Goal: Transaction & Acquisition: Purchase product/service

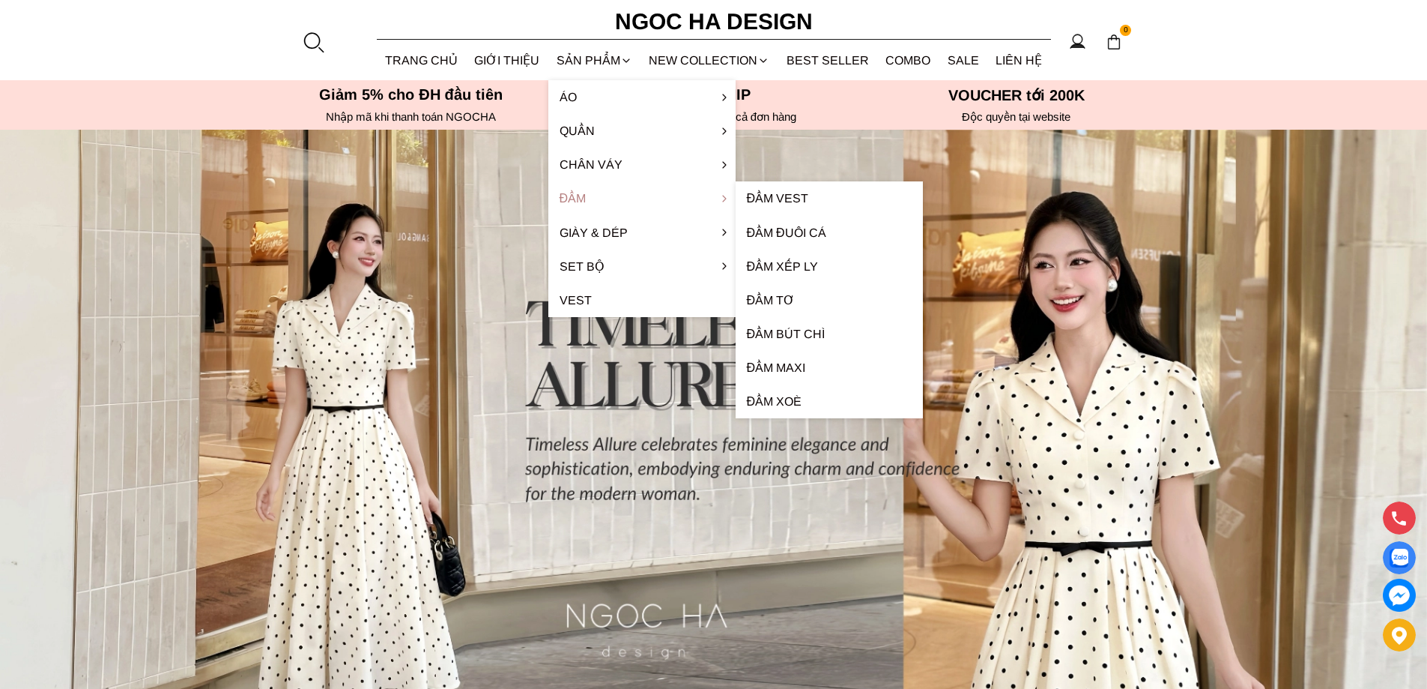
click at [593, 196] on link "Đầm" at bounding box center [642, 198] width 187 height 34
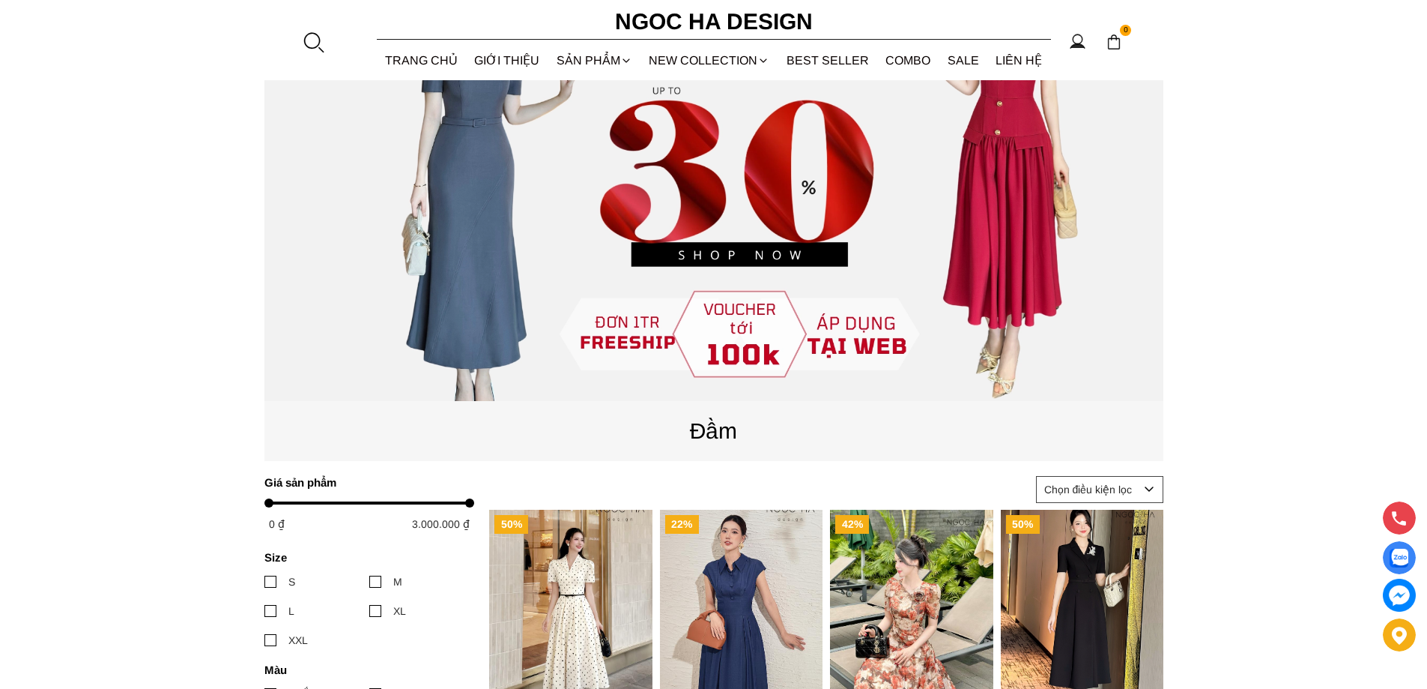
scroll to position [250, 0]
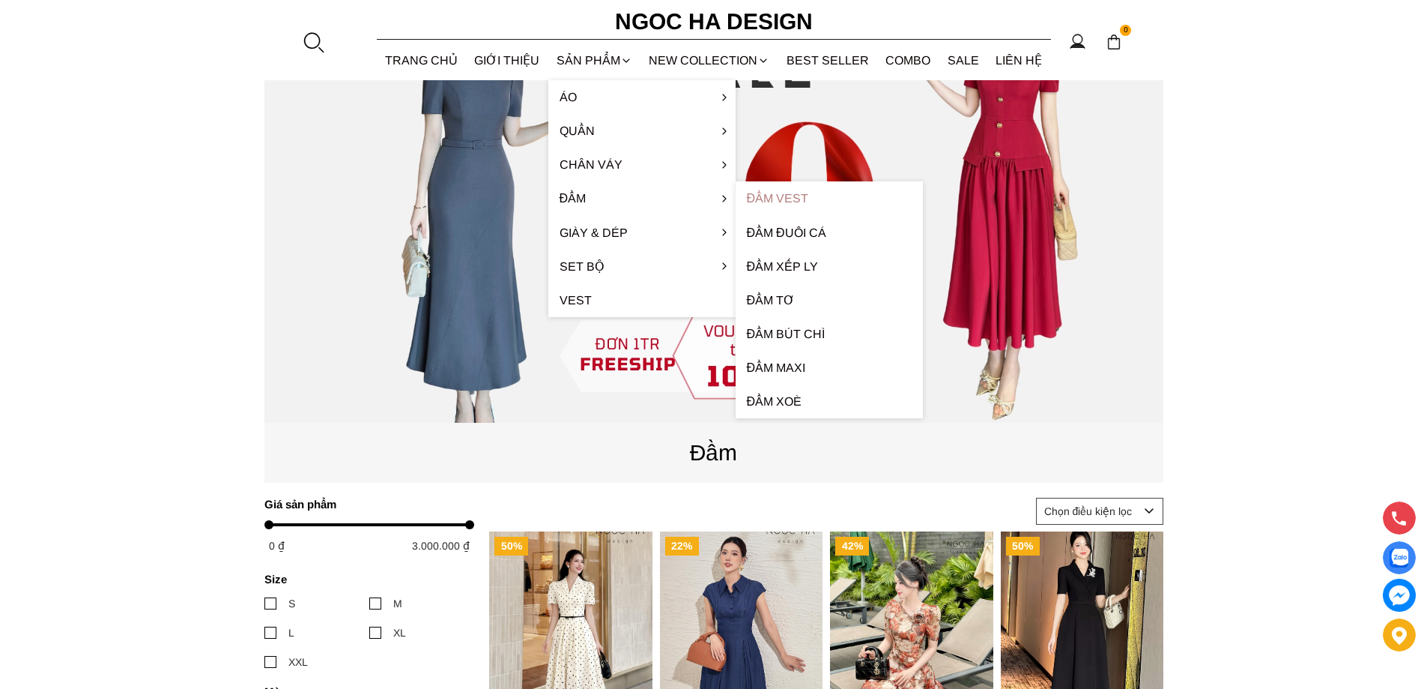
click at [758, 205] on link "Đầm Vest" at bounding box center [829, 198] width 187 height 34
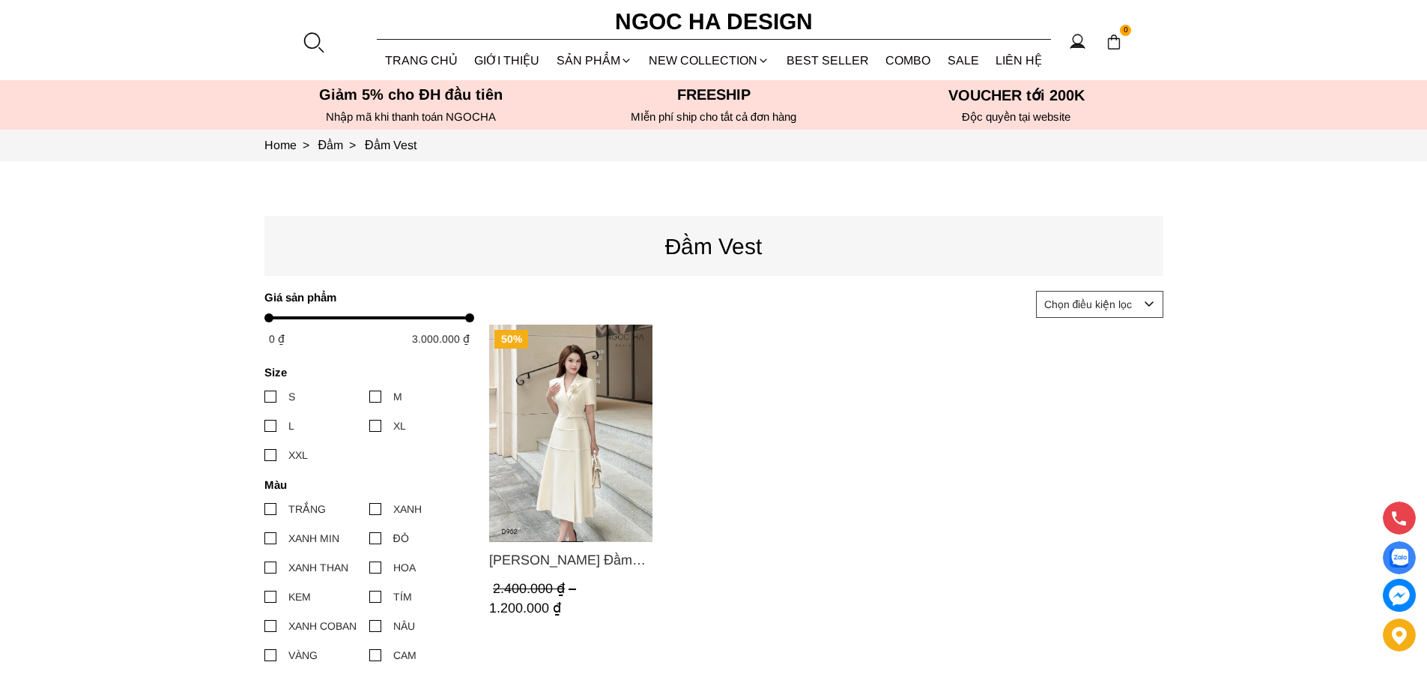
click at [586, 395] on img "Product image - Louisa Dress_ Đầm Cổ Vest Cài Hoa Tùng May Gân Nổi Kèm Đai Màu …" at bounding box center [570, 432] width 163 height 217
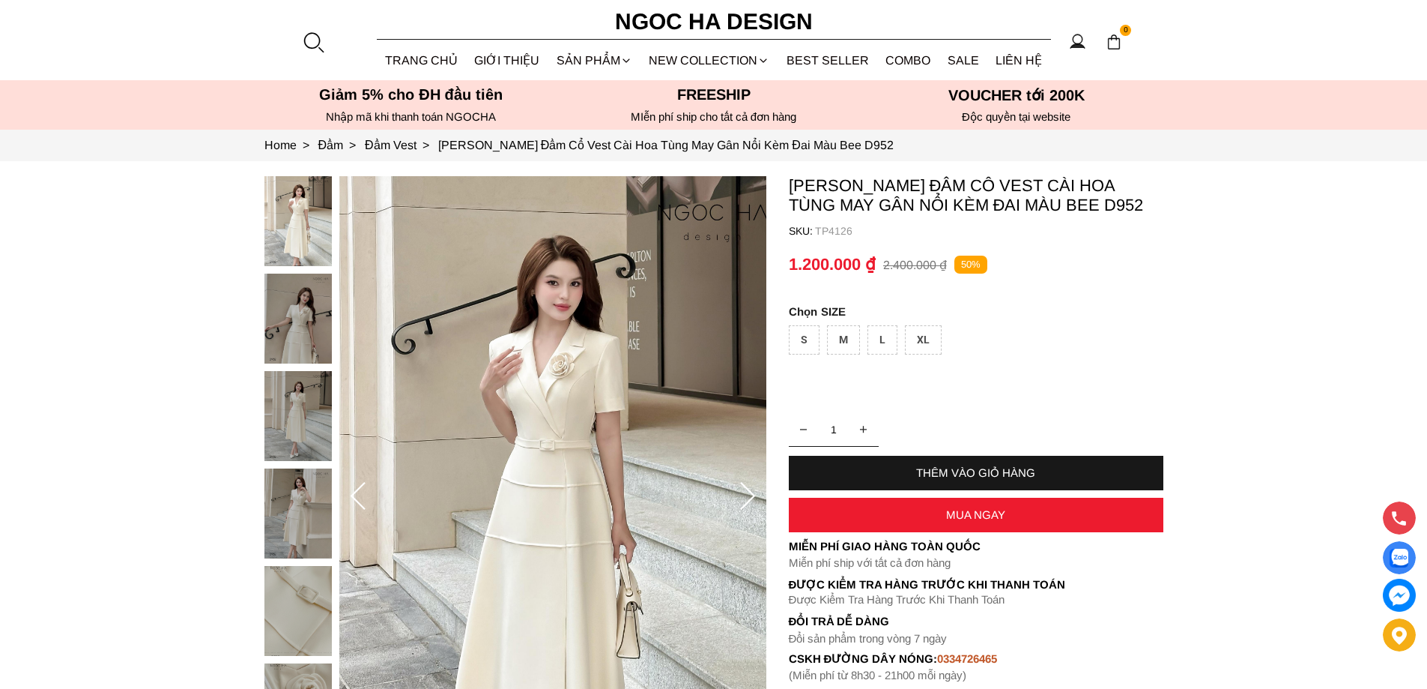
click at [298, 426] on img at bounding box center [298, 416] width 67 height 90
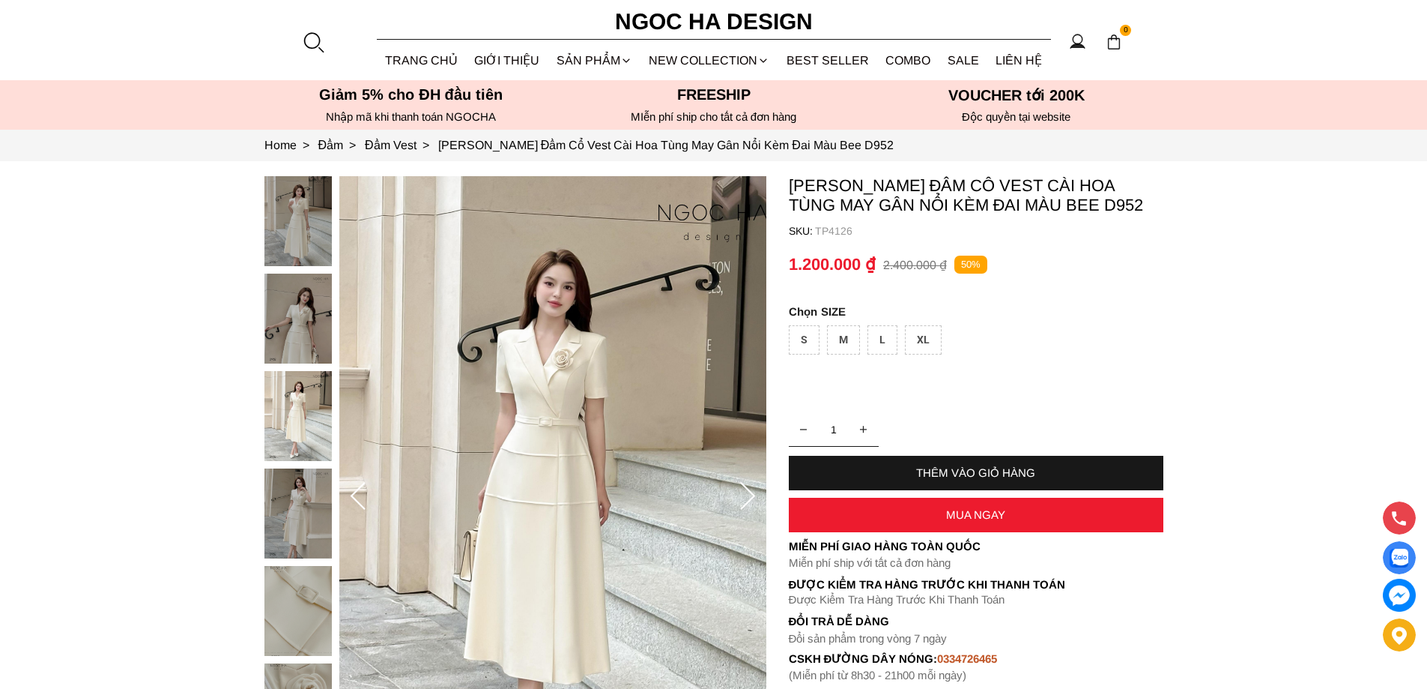
click at [298, 486] on img at bounding box center [298, 513] width 67 height 90
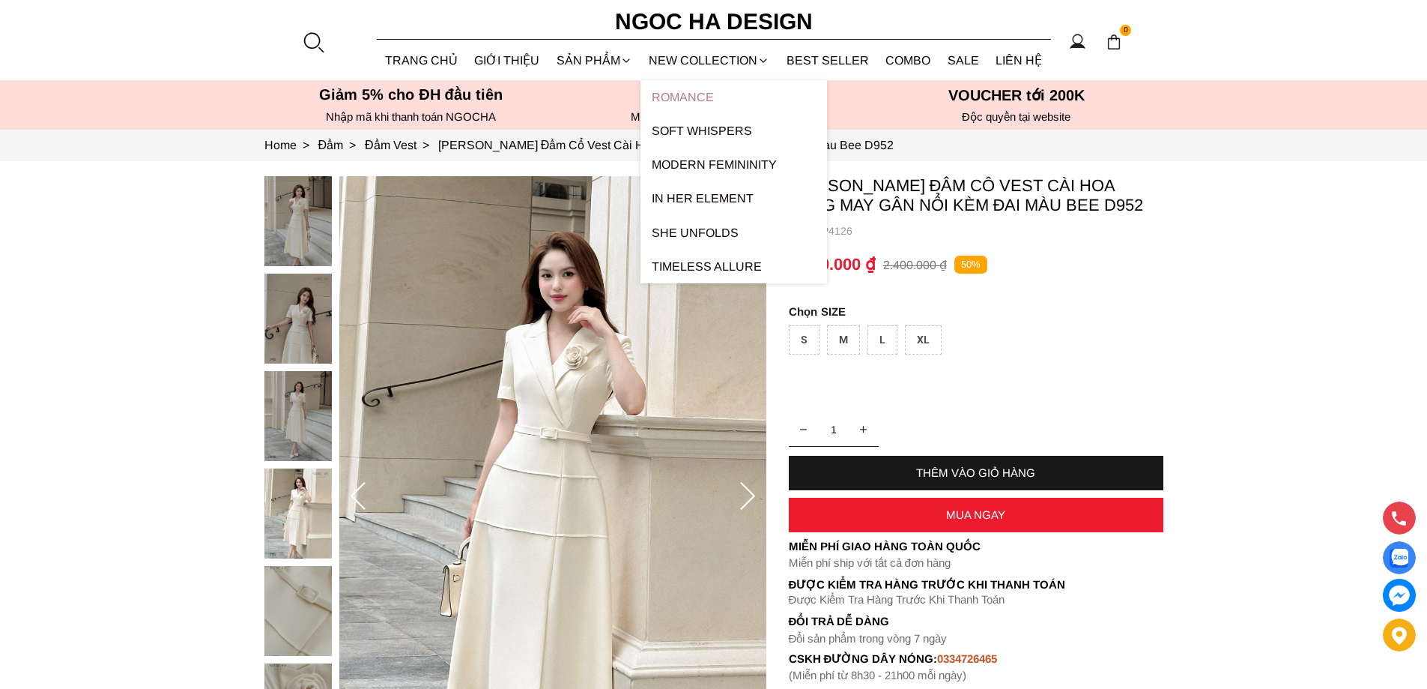
click at [688, 108] on link "ROMANCE" at bounding box center [734, 97] width 187 height 34
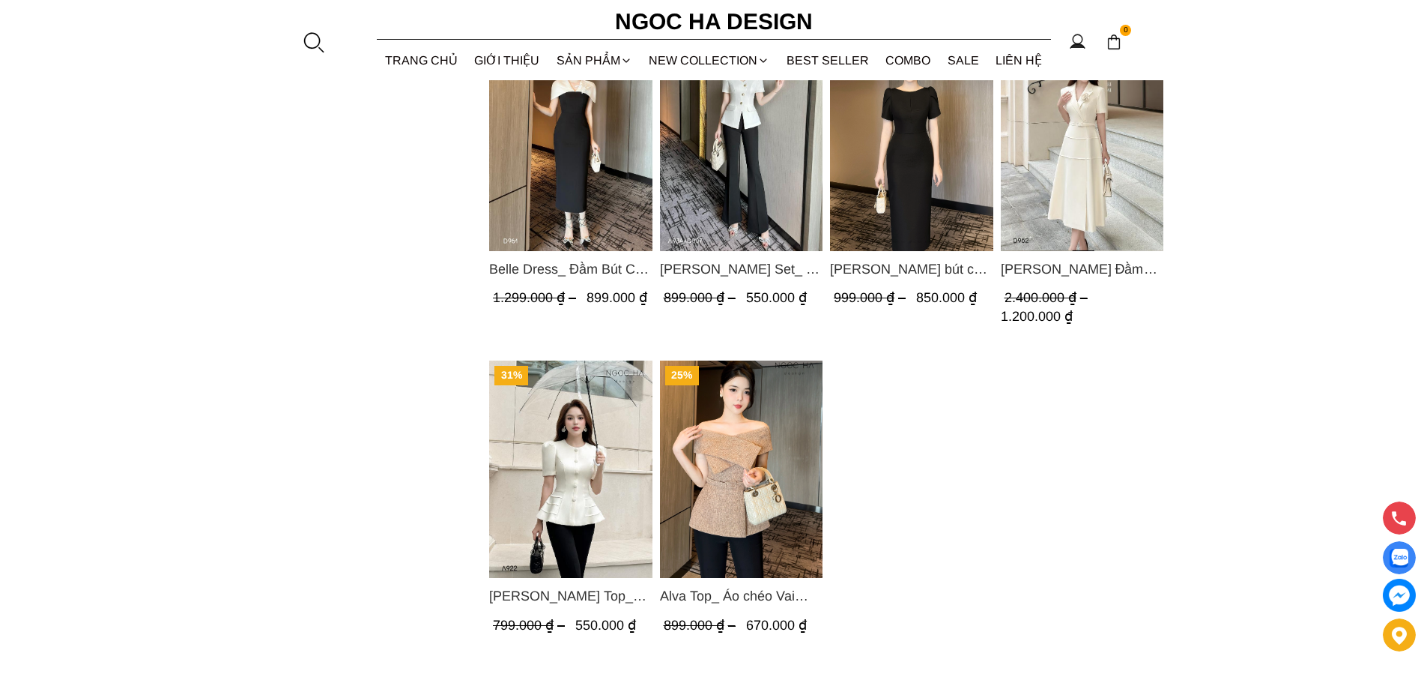
scroll to position [1399, 0]
